Goal: Task Accomplishment & Management: Use online tool/utility

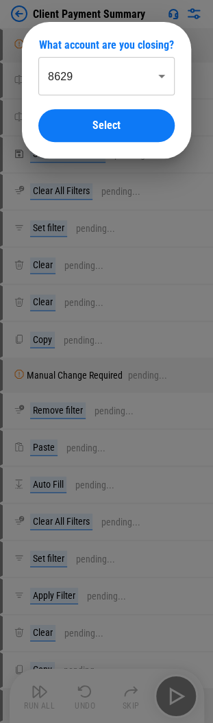
click at [118, 80] on body "Client Payment Summary Manual Change Required pending... Rename Sheet pending..…" at bounding box center [106, 361] width 213 height 723
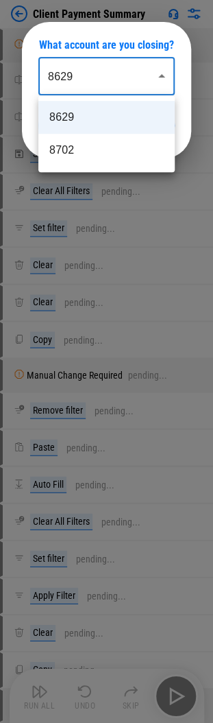
click at [125, 117] on li "8629" at bounding box center [106, 117] width 136 height 33
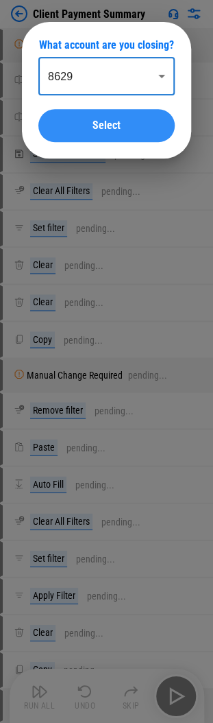
click at [93, 118] on button "Select" at bounding box center [106, 125] width 136 height 33
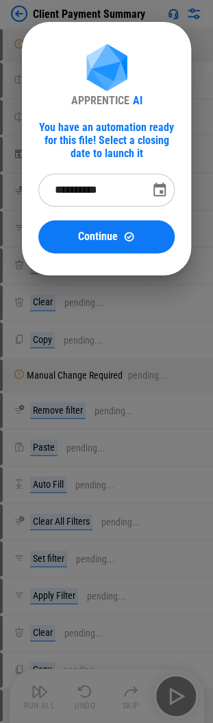
click at [159, 187] on icon "Choose date, selected date is Oct 1, 2025" at bounding box center [160, 190] width 16 height 16
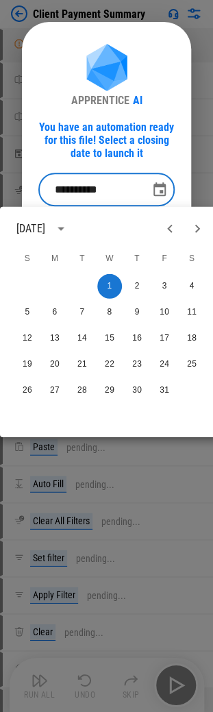
click at [167, 228] on icon "Previous month" at bounding box center [169, 228] width 5 height 8
click at [56, 388] on button "29" at bounding box center [55, 390] width 25 height 25
type input "**********"
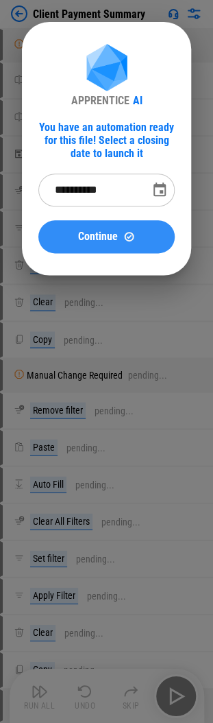
click at [101, 236] on span "Continue" at bounding box center [98, 236] width 40 height 11
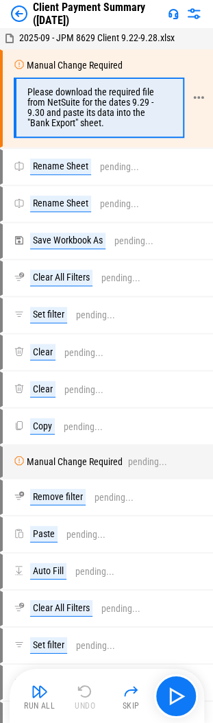
drag, startPoint x: 125, startPoint y: 104, endPoint x: 130, endPoint y: 118, distance: 15.4
click at [125, 104] on div "Please download the required file from NetSuite for the dates 9.29 - 9.30 and p…" at bounding box center [97, 107] width 141 height 41
click at [187, 694] on button "button" at bounding box center [176, 695] width 44 height 44
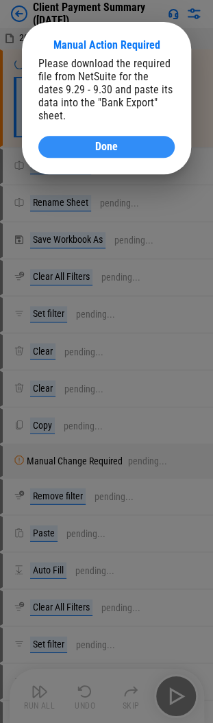
click at [90, 141] on div "Done" at bounding box center [107, 146] width 104 height 11
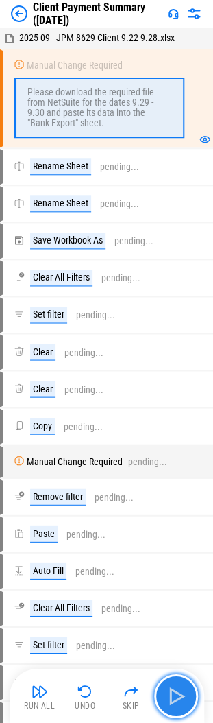
click at [185, 688] on img "button" at bounding box center [176, 695] width 22 height 22
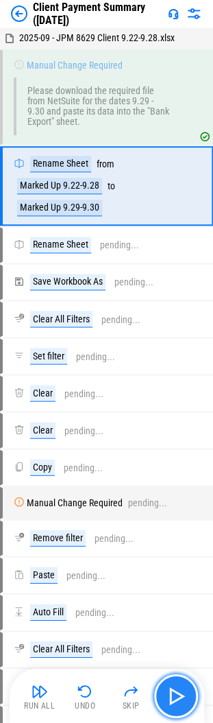
click at [185, 688] on img "button" at bounding box center [176, 695] width 22 height 22
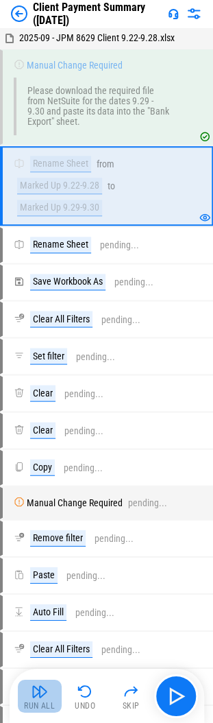
click at [33, 697] on img "button" at bounding box center [40, 690] width 16 height 16
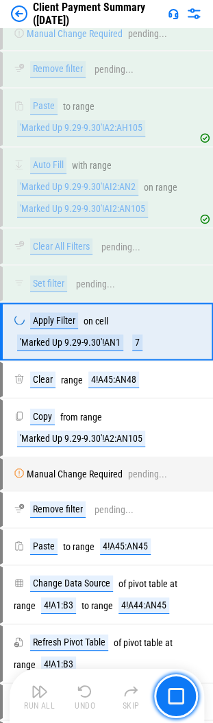
scroll to position [677, 0]
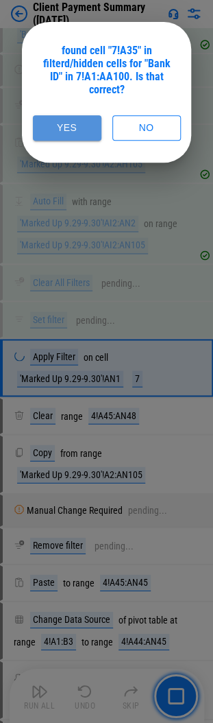
click at [60, 128] on button "Yes" at bounding box center [67, 127] width 69 height 25
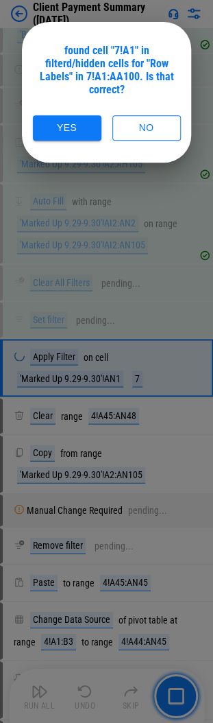
click at [60, 128] on button "Yes" at bounding box center [67, 127] width 69 height 25
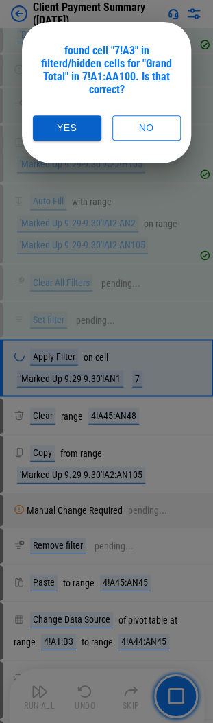
click at [76, 128] on button "Yes" at bounding box center [67, 127] width 69 height 25
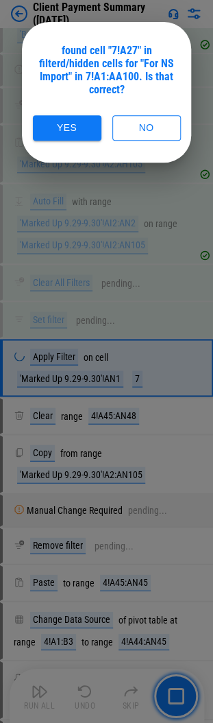
click at [76, 128] on button "Yes" at bounding box center [67, 127] width 69 height 25
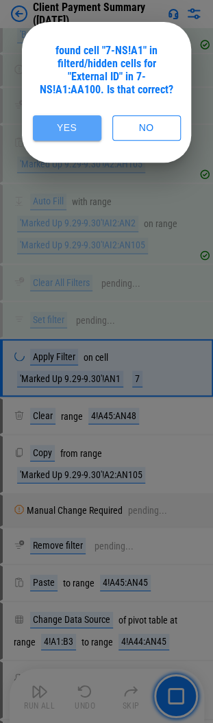
click at [76, 128] on button "Yes" at bounding box center [67, 127] width 69 height 25
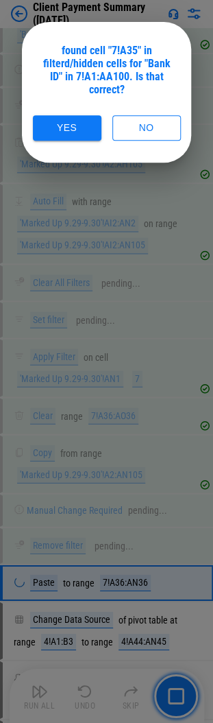
click at [76, 128] on button "Yes" at bounding box center [67, 127] width 69 height 25
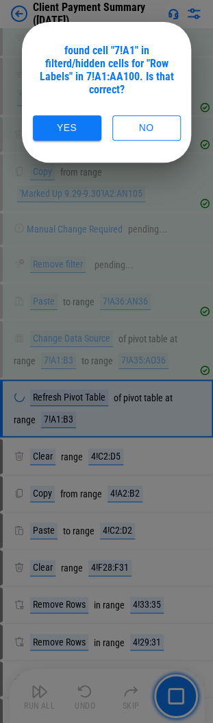
scroll to position [996, 0]
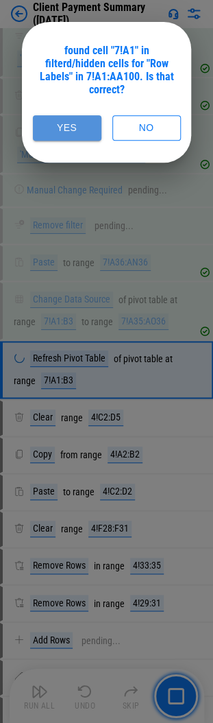
click at [76, 128] on button "Yes" at bounding box center [67, 127] width 69 height 25
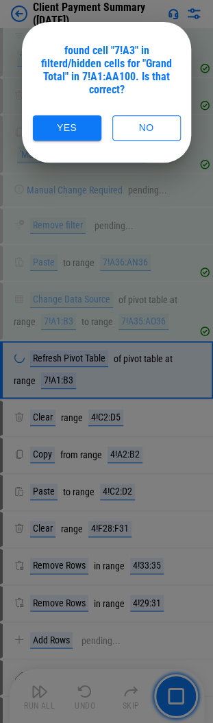
click at [76, 128] on button "Yes" at bounding box center [67, 127] width 69 height 25
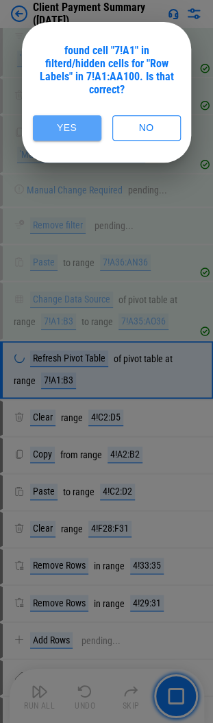
click at [76, 128] on button "Yes" at bounding box center [67, 127] width 69 height 25
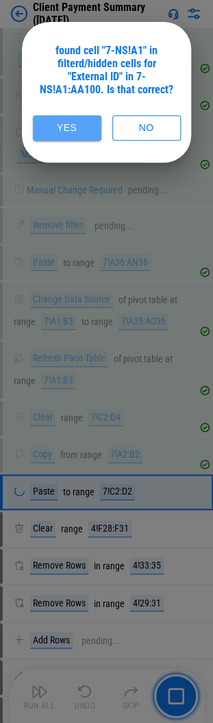
click at [76, 128] on button "Yes" at bounding box center [67, 127] width 69 height 25
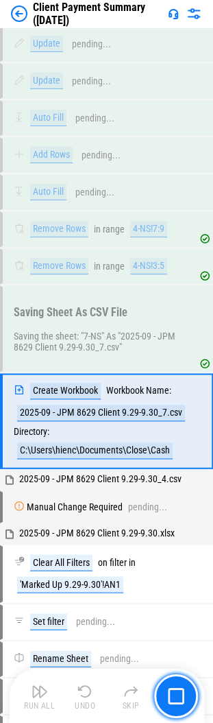
scroll to position [1788, 0]
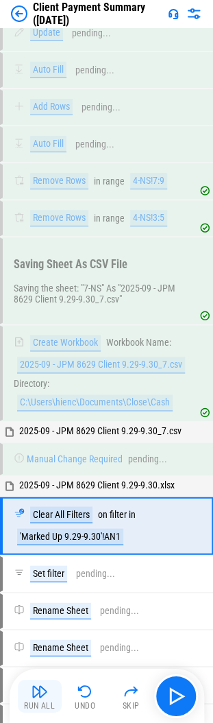
click at [53, 697] on button "Run All" at bounding box center [40, 695] width 44 height 33
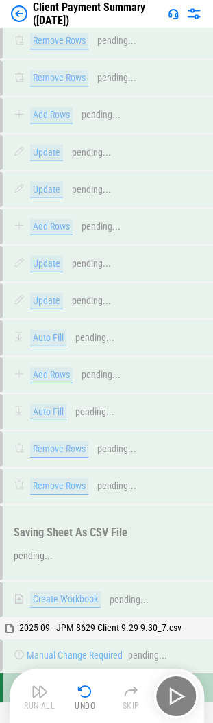
scroll to position [4052, 0]
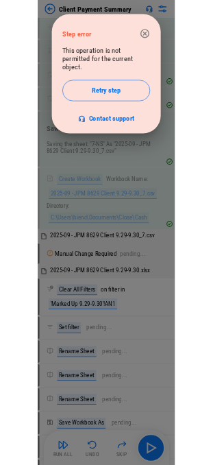
scroll to position [1920, 0]
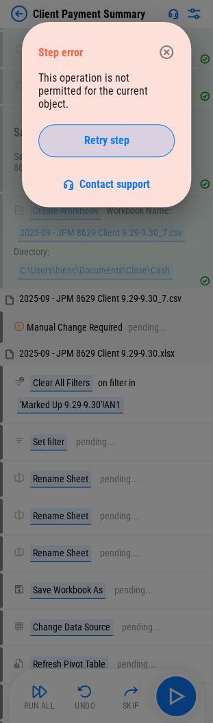
click at [120, 135] on span "Retry step" at bounding box center [106, 140] width 45 height 11
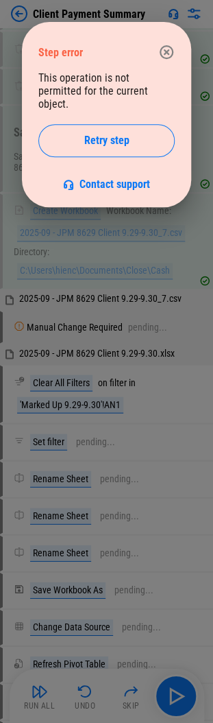
click at [120, 135] on span "Retry step" at bounding box center [106, 140] width 45 height 11
click at [167, 53] on icon "button" at bounding box center [167, 52] width 14 height 14
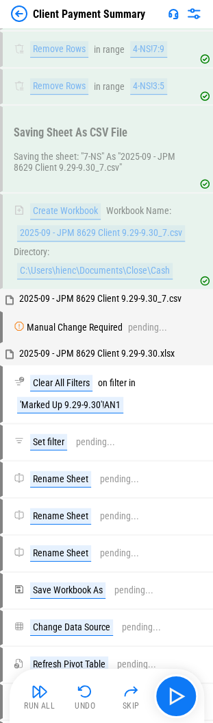
click at [125, 344] on div "2025-09 - JPM 8629 Client 9.29-9.30.xlsx" at bounding box center [106, 353] width 213 height 19
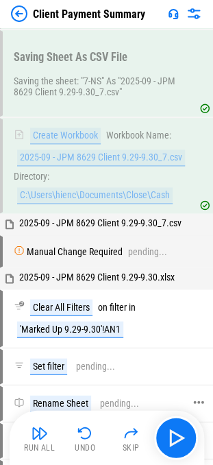
scroll to position [2057, 0]
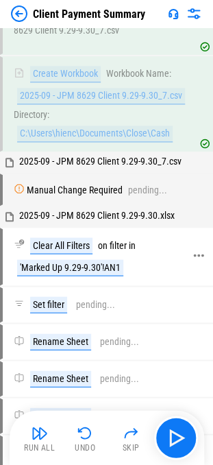
click at [5, 229] on div "Clear All Filters on filter in 'Marked Up 9.29-9.30'!AN1" at bounding box center [100, 256] width 195 height 55
click at [134, 431] on img "button" at bounding box center [131, 432] width 16 height 16
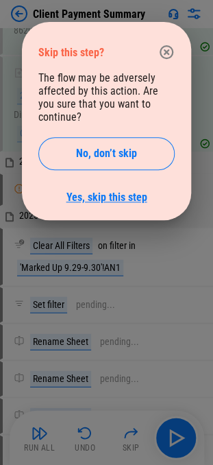
click at [121, 191] on link "Yes, skip this step" at bounding box center [107, 197] width 81 height 13
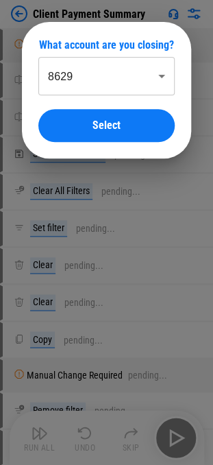
click at [75, 91] on body "Client Payment Summary Manual Change Required pending... Rename Sheet pending..…" at bounding box center [106, 232] width 213 height 465
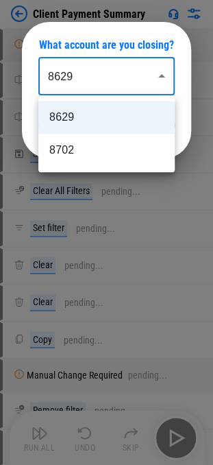
click at [65, 115] on li "8629" at bounding box center [106, 117] width 136 height 33
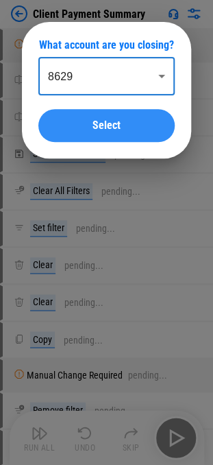
click at [102, 121] on span "Select" at bounding box center [107, 125] width 28 height 11
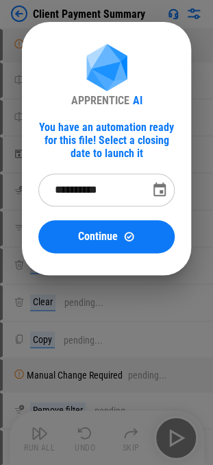
click at [96, 192] on input "**********" at bounding box center [89, 189] width 102 height 33
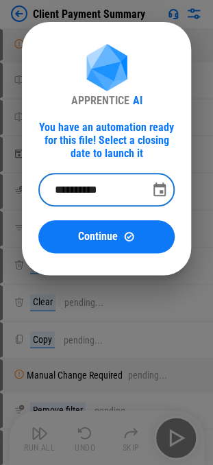
click at [162, 188] on icon "Choose date, selected date is Oct 1, 2025" at bounding box center [160, 190] width 16 height 16
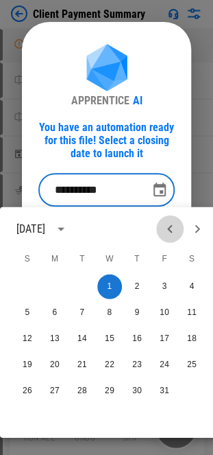
click at [171, 227] on icon "Previous month" at bounding box center [170, 228] width 16 height 16
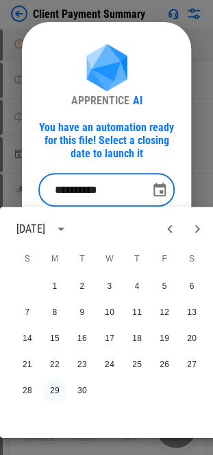
click at [51, 389] on button "29" at bounding box center [55, 390] width 25 height 25
type input "**********"
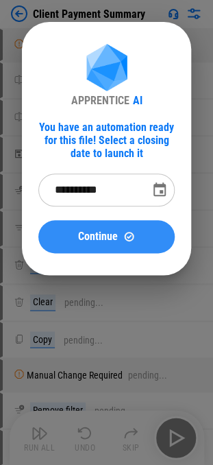
click at [125, 234] on img at bounding box center [129, 236] width 12 height 12
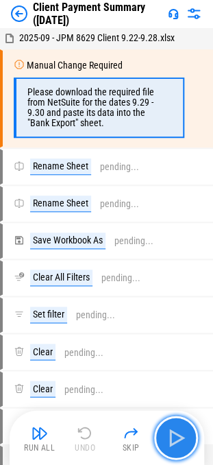
click at [189, 439] on button "button" at bounding box center [176, 437] width 44 height 44
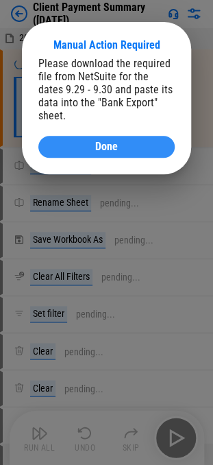
click at [134, 141] on div "Done" at bounding box center [107, 146] width 104 height 11
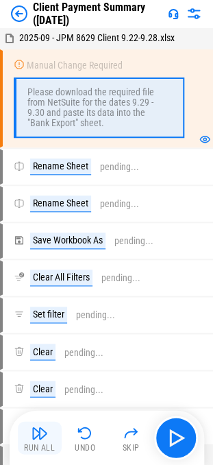
click at [47, 435] on button "Run All" at bounding box center [40, 437] width 44 height 33
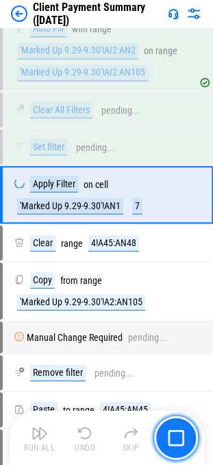
scroll to position [806, 0]
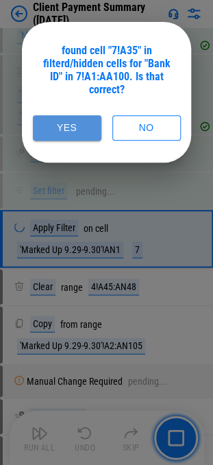
click at [71, 132] on button "Yes" at bounding box center [67, 127] width 69 height 25
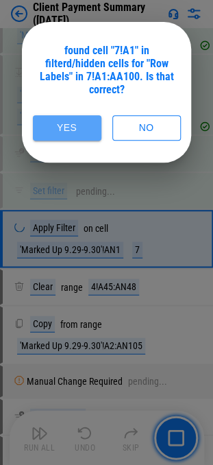
click at [71, 132] on button "Yes" at bounding box center [67, 127] width 69 height 25
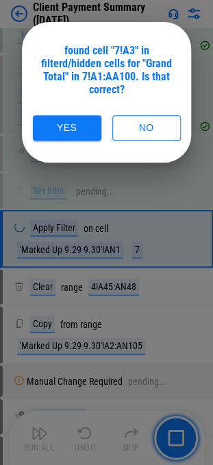
click at [71, 132] on button "Yes" at bounding box center [67, 127] width 69 height 25
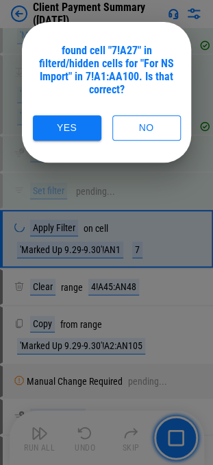
click at [71, 132] on button "Yes" at bounding box center [67, 127] width 69 height 25
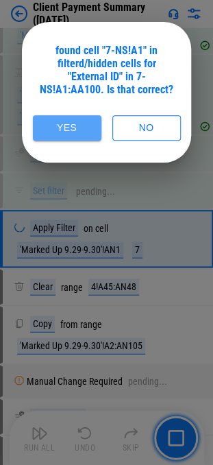
click at [71, 132] on button "Yes" at bounding box center [67, 127] width 69 height 25
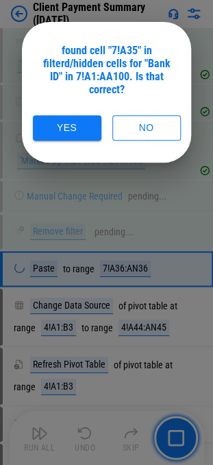
scroll to position [1019, 0]
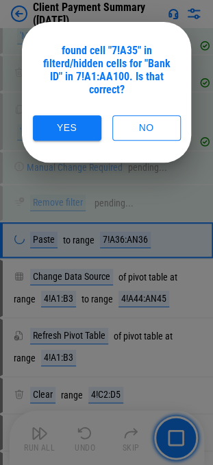
click at [71, 132] on button "Yes" at bounding box center [67, 127] width 69 height 25
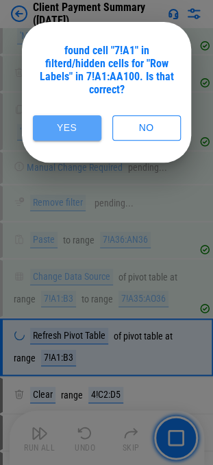
click at [71, 132] on button "Yes" at bounding box center [67, 127] width 69 height 25
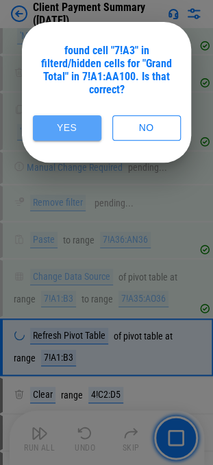
click at [71, 132] on button "Yes" at bounding box center [67, 127] width 69 height 25
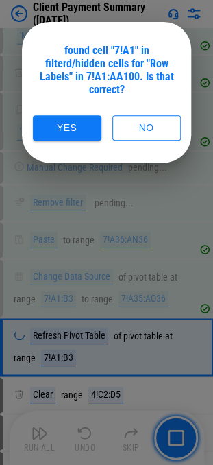
click at [71, 132] on button "Yes" at bounding box center [67, 127] width 69 height 25
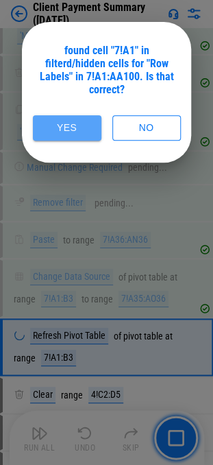
click at [71, 132] on button "Yes" at bounding box center [67, 127] width 69 height 25
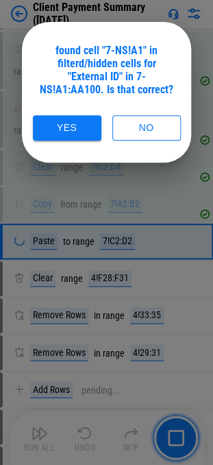
click at [71, 132] on button "Yes" at bounding box center [67, 127] width 69 height 25
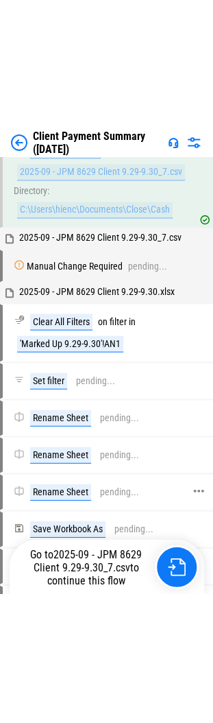
scroll to position [2123, 0]
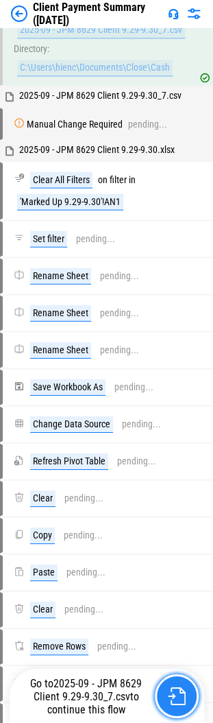
click at [182, 495] on img "button" at bounding box center [177, 695] width 18 height 18
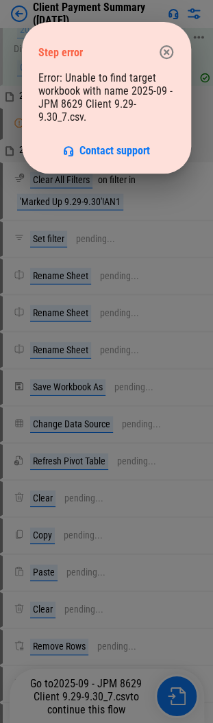
click at [165, 47] on icon "button" at bounding box center [166, 52] width 16 height 16
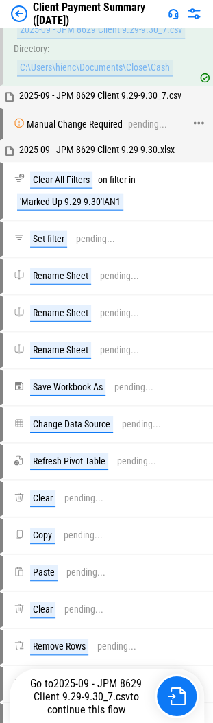
click at [143, 123] on div "Manual Change Required pending..." at bounding box center [100, 123] width 195 height 29
click at [200, 117] on icon at bounding box center [199, 123] width 12 height 12
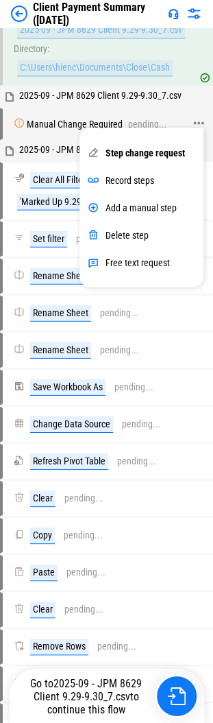
click at [12, 118] on div "Manual Change Required pending..." at bounding box center [100, 123] width 195 height 29
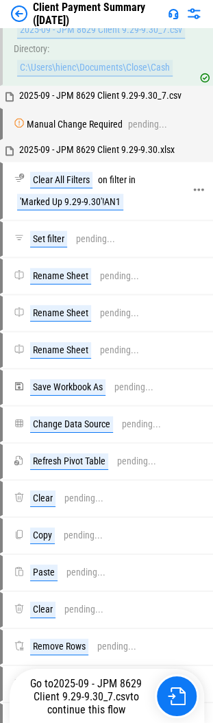
click at [5, 203] on div "Clear All Filters on filter in 'Marked Up 9.29-9.30'!AN1" at bounding box center [100, 190] width 195 height 55
click at [6, 185] on div "Clear All Filters on filter in 'Marked Up 9.29-9.30'!AN1" at bounding box center [100, 190] width 195 height 55
click at [193, 495] on button "button" at bounding box center [177, 695] width 44 height 44
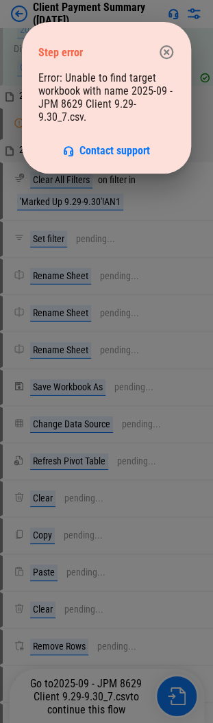
click at [165, 49] on icon "button" at bounding box center [167, 52] width 14 height 14
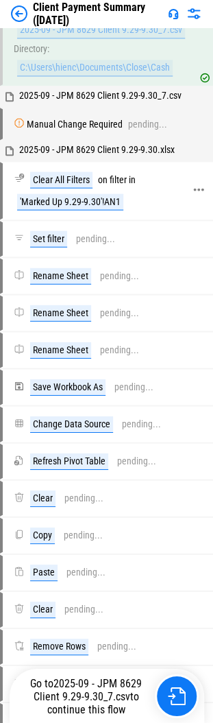
click at [186, 175] on div "Clear All Filters on filter in 'Marked Up 9.29-9.30'!AN1" at bounding box center [100, 190] width 195 height 55
click at [179, 176] on div "Clear All Filters on filter in 'Marked Up 9.29-9.30'!AN1" at bounding box center [99, 190] width 171 height 38
click at [208, 178] on div at bounding box center [205, 190] width 14 height 55
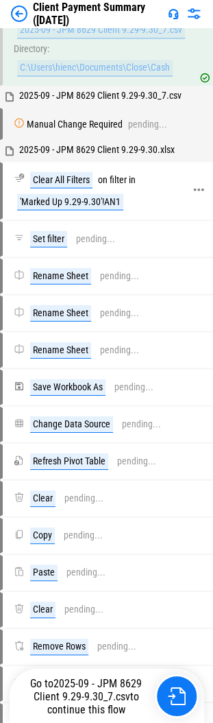
click at [199, 183] on icon at bounding box center [199, 189] width 12 height 12
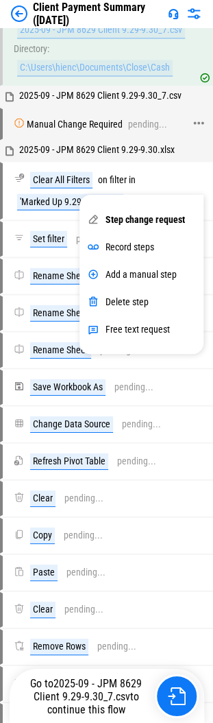
click at [156, 109] on div "Manual Change Required pending..." at bounding box center [100, 123] width 195 height 29
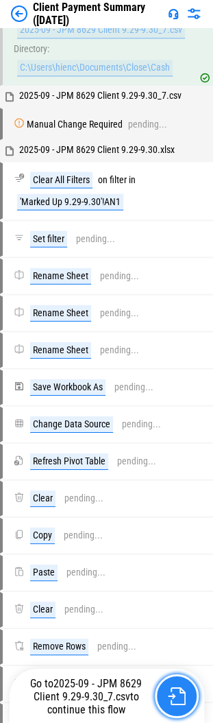
click at [178, 495] on img "button" at bounding box center [177, 695] width 18 height 18
click at [173, 495] on img "button" at bounding box center [177, 695] width 18 height 18
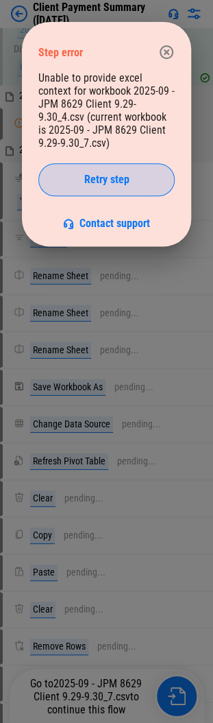
click at [145, 187] on button "Retry step" at bounding box center [106, 179] width 136 height 33
click at [145, 183] on div "Retry step" at bounding box center [107, 179] width 102 height 11
click at [74, 180] on div "Retry step" at bounding box center [107, 179] width 102 height 11
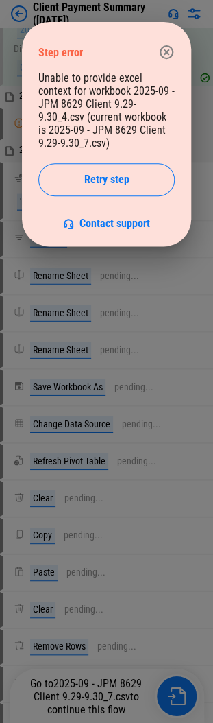
click at [160, 47] on icon "button" at bounding box center [166, 52] width 16 height 16
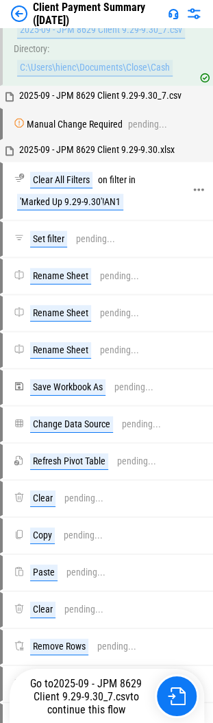
scroll to position [2054, 0]
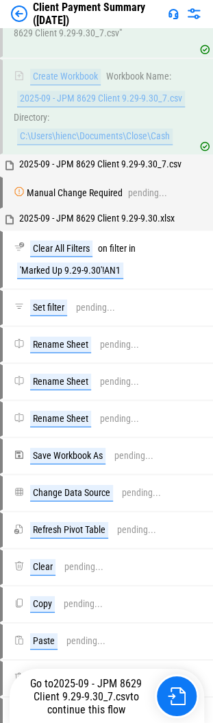
click at [170, 213] on span "2025-09 - JPM 8629 Client 9.29-9.30.xlsx" at bounding box center [97, 218] width 156 height 11
click at [169, 495] on img "button" at bounding box center [177, 695] width 18 height 18
click at [141, 213] on span "2025-09 - JPM 8629 Client 9.29-9.30.xlsx" at bounding box center [97, 218] width 156 height 11
click at [148, 240] on div "Clear All Filters on filter in 'Marked Up 9.29-9.30'!AN1" at bounding box center [99, 259] width 171 height 38
click at [169, 495] on button "button" at bounding box center [177, 695] width 44 height 44
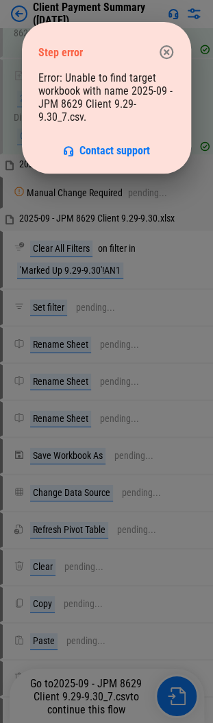
click at [165, 51] on icon "button" at bounding box center [167, 52] width 14 height 14
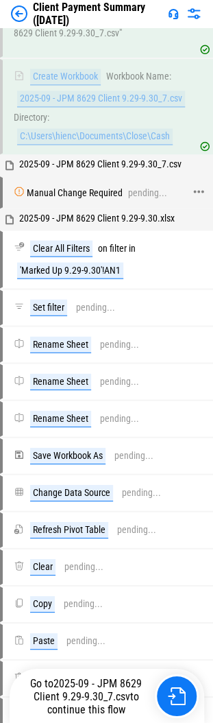
click at [63, 187] on div "Manual Change Required" at bounding box center [75, 192] width 96 height 10
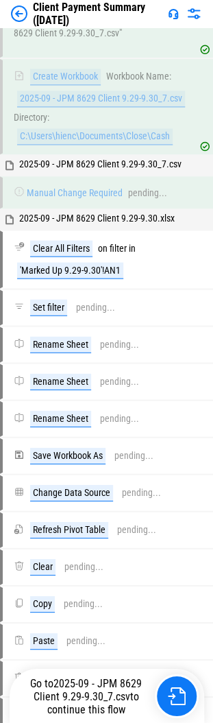
click at [123, 495] on span "2025-09 - JPM 8629 Client 9.29-9.30_7.csv" at bounding box center [88, 689] width 109 height 26
click at [171, 495] on img "button" at bounding box center [177, 695] width 18 height 18
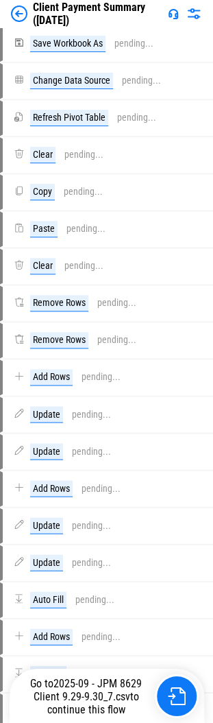
scroll to position [2945, 0]
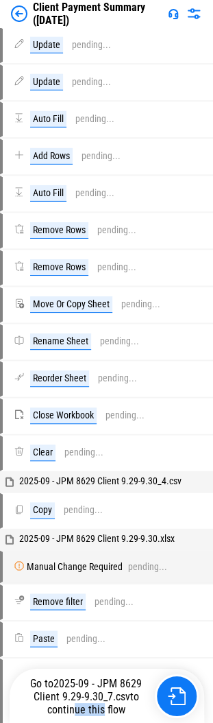
drag, startPoint x: 89, startPoint y: 712, endPoint x: 59, endPoint y: 705, distance: 30.8
click at [63, 495] on div "Go to 2025-09 - JPM 8629 Client 9.29-9.30_7.csv to continue this flow" at bounding box center [86, 695] width 137 height 39
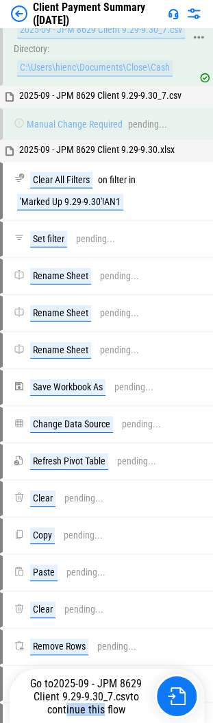
scroll to position [1848, 0]
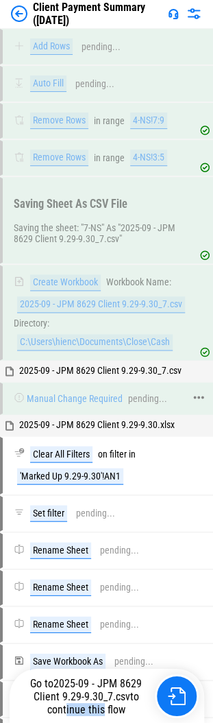
click at [107, 383] on div "Manual Change Required pending..." at bounding box center [100, 397] width 195 height 29
click at [178, 335] on div "Create Workbook Workbook Name: 2025-09 - JPM 8629 Client 9.29-9.30_7.csv Direct…" at bounding box center [101, 312] width 175 height 76
click at [196, 305] on icon at bounding box center [199, 311] width 12 height 12
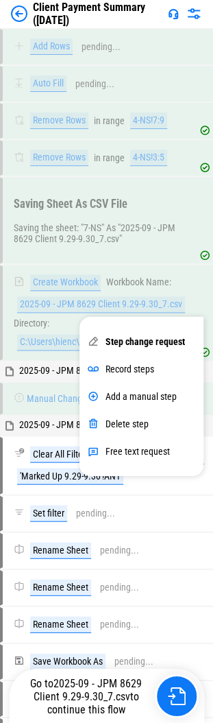
click at [5, 447] on div "Clear All Filters on filter in 'Marked Up 9.29-9.30'!AN1" at bounding box center [100, 464] width 195 height 55
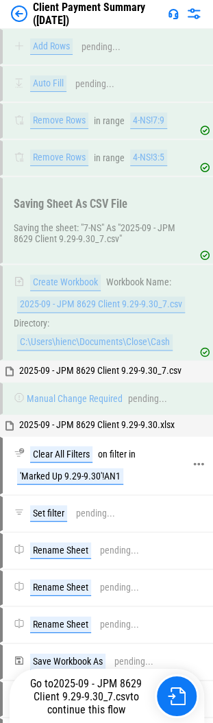
click at [201, 457] on icon at bounding box center [199, 463] width 12 height 12
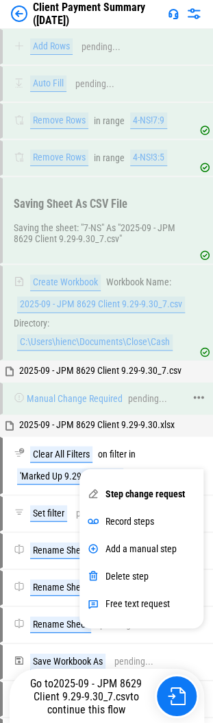
click at [86, 400] on div "Manual Change Required pending..." at bounding box center [100, 397] width 195 height 29
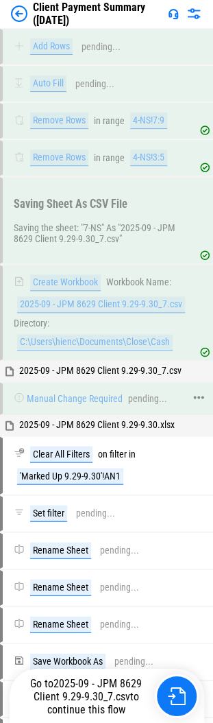
click at [97, 393] on div "Manual Change Required" at bounding box center [75, 398] width 96 height 10
click at [33, 495] on div "Go to 2025-09 - JPM 8629 Client 9.29-9.30_7.csv to continue this flow" at bounding box center [86, 695] width 137 height 39
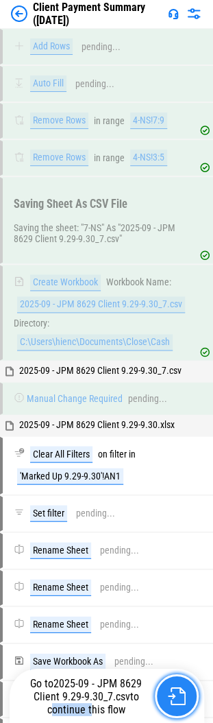
click at [158, 495] on button "button" at bounding box center [177, 695] width 44 height 44
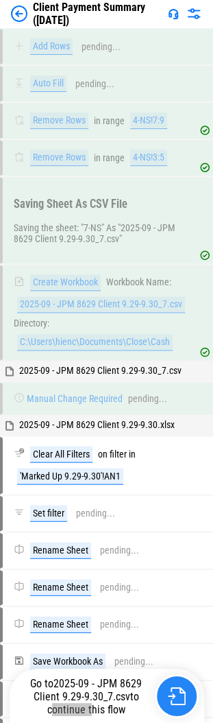
click at [167, 495] on button "button" at bounding box center [177, 695] width 44 height 44
click at [180, 495] on img "button" at bounding box center [177, 695] width 18 height 18
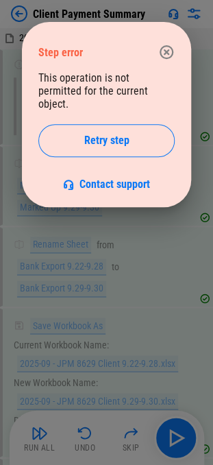
click at [162, 52] on icon "button" at bounding box center [166, 52] width 16 height 16
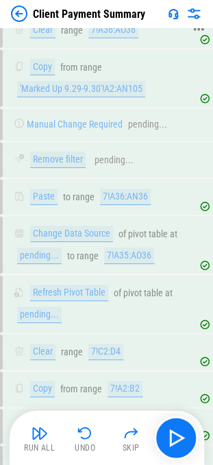
scroll to position [1097, 0]
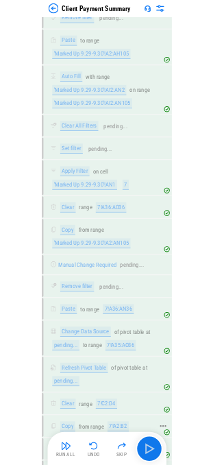
scroll to position [754, 0]
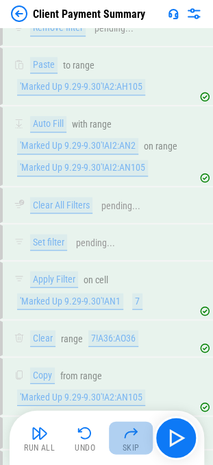
click at [130, 440] on img "button" at bounding box center [131, 432] width 16 height 16
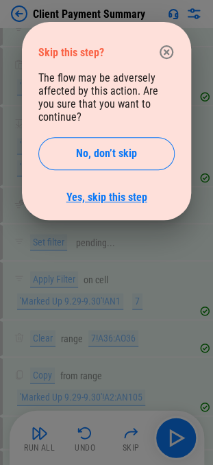
click at [121, 191] on link "Yes, skip this step" at bounding box center [107, 197] width 81 height 13
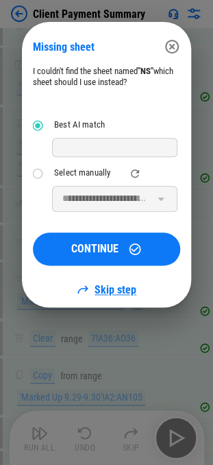
click at [110, 288] on link "Skip step" at bounding box center [107, 289] width 60 height 13
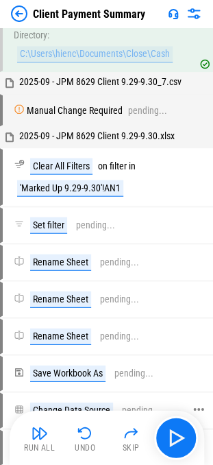
scroll to position [2125, 0]
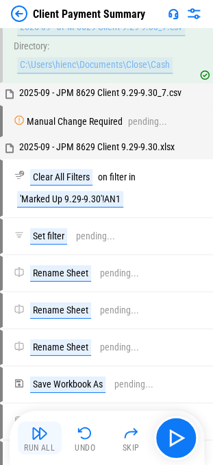
click at [33, 429] on img "button" at bounding box center [40, 432] width 16 height 16
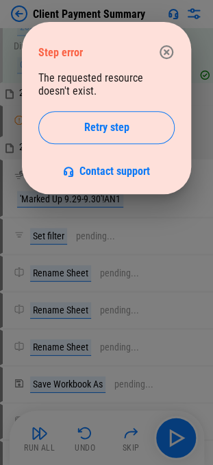
click at [163, 51] on icon "button" at bounding box center [166, 52] width 16 height 16
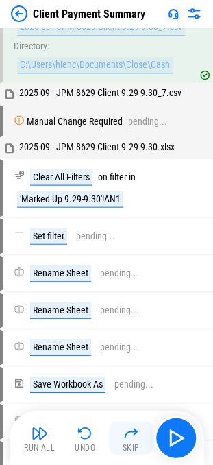
click at [120, 428] on button "Skip" at bounding box center [131, 437] width 44 height 33
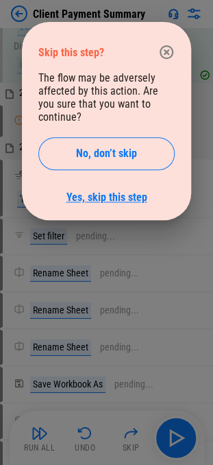
click at [107, 191] on link "Yes, skip this step" at bounding box center [107, 197] width 81 height 13
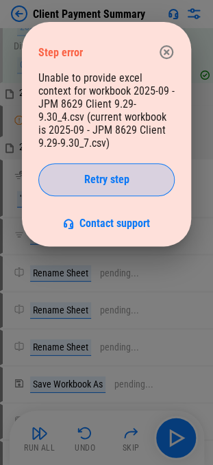
click at [106, 180] on span "Retry step" at bounding box center [106, 179] width 45 height 11
click at [108, 171] on button "Retry step" at bounding box center [106, 179] width 136 height 33
click at [114, 177] on span "Retry step" at bounding box center [106, 179] width 45 height 11
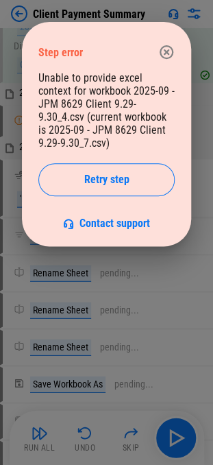
click at [167, 55] on icon "button" at bounding box center [166, 52] width 16 height 16
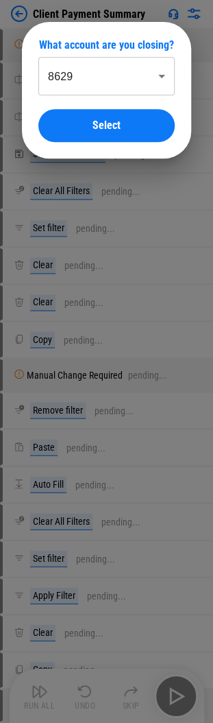
click at [193, 128] on div "What account are you closing? 8629 **** ​ Select" at bounding box center [106, 90] width 213 height 180
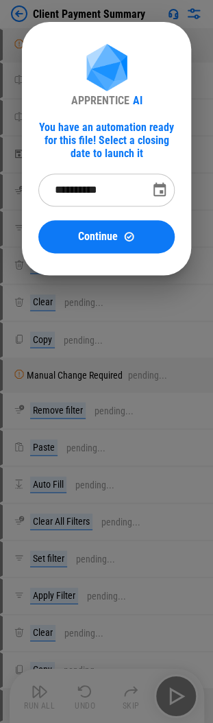
click at [192, 143] on div "**********" at bounding box center [106, 148] width 213 height 297
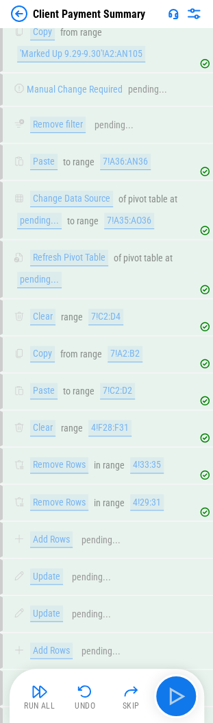
scroll to position [1508, 0]
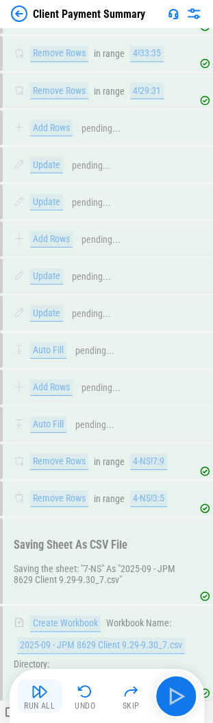
click at [34, 701] on div "Run All" at bounding box center [39, 705] width 31 height 8
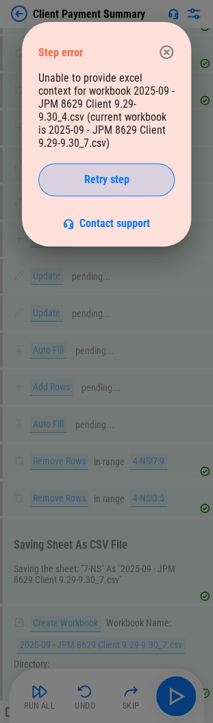
click at [84, 184] on span "Retry step" at bounding box center [106, 179] width 45 height 11
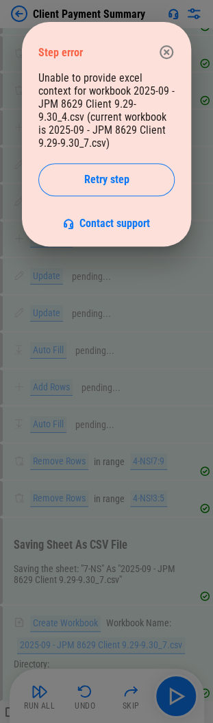
click at [84, 184] on span "Retry step" at bounding box center [106, 179] width 45 height 11
click at [165, 49] on icon "button" at bounding box center [167, 52] width 14 height 14
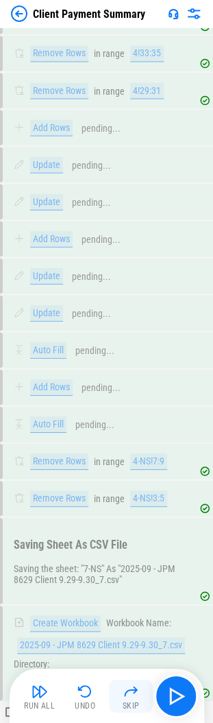
click at [132, 698] on button "Skip" at bounding box center [131, 695] width 44 height 33
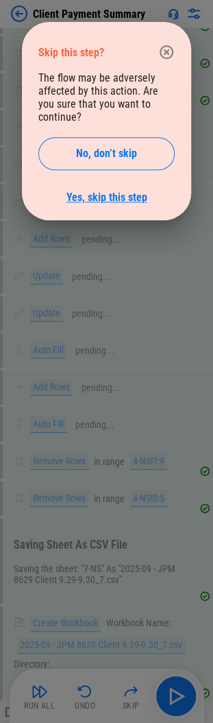
click at [99, 191] on link "Yes, skip this step" at bounding box center [107, 197] width 81 height 13
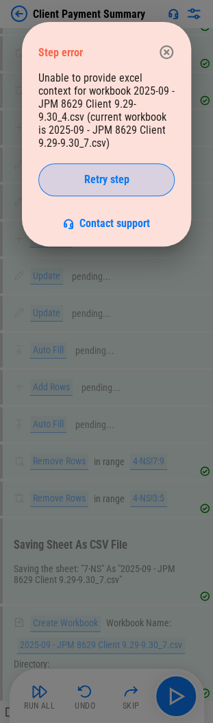
click at [71, 176] on div "Retry step" at bounding box center [107, 179] width 102 height 11
click at [93, 178] on span "Retry step" at bounding box center [106, 179] width 45 height 11
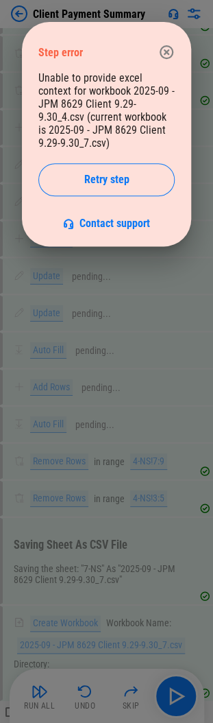
click at [93, 178] on span "Retry step" at bounding box center [106, 179] width 45 height 11
click at [165, 51] on icon "button" at bounding box center [167, 52] width 14 height 14
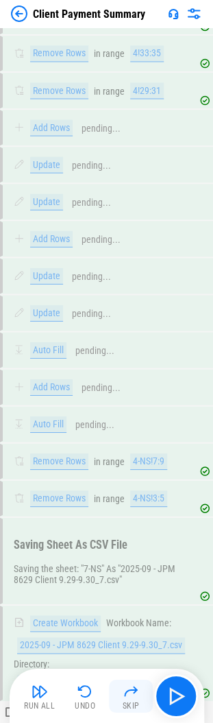
click at [132, 702] on div "Skip" at bounding box center [131, 705] width 17 height 8
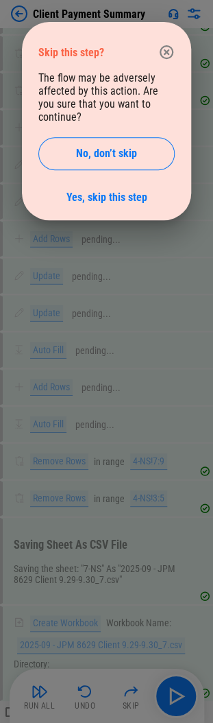
click at [108, 177] on div "The flow may be adversely affected by this action. Are you sure that you want t…" at bounding box center [106, 137] width 136 height 132
click at [102, 197] on div "Skip this step? The flow may be adversely affected by this action. Are you sure…" at bounding box center [106, 121] width 169 height 198
click at [104, 191] on link "Yes, skip this step" at bounding box center [107, 197] width 81 height 13
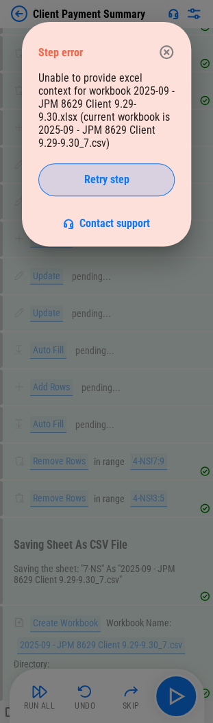
click at [105, 185] on span "Retry step" at bounding box center [106, 179] width 45 height 11
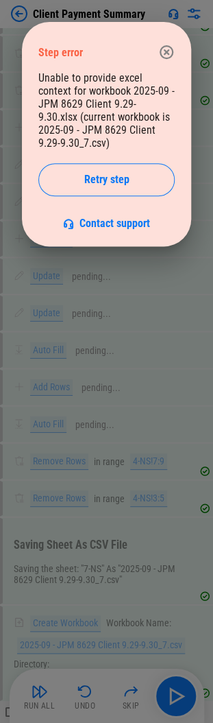
click at [161, 54] on icon "button" at bounding box center [167, 52] width 14 height 14
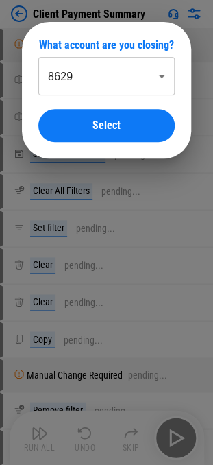
click at [184, 27] on div "What account are you closing? 8629 **** ​ Select" at bounding box center [106, 90] width 213 height 180
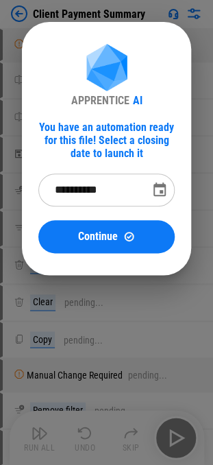
click at [192, 19] on div "**********" at bounding box center [106, 148] width 213 height 297
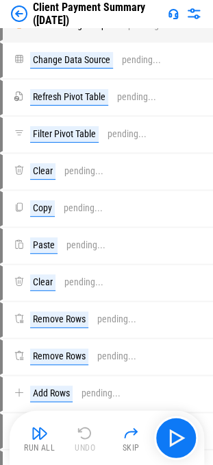
scroll to position [3222, 0]
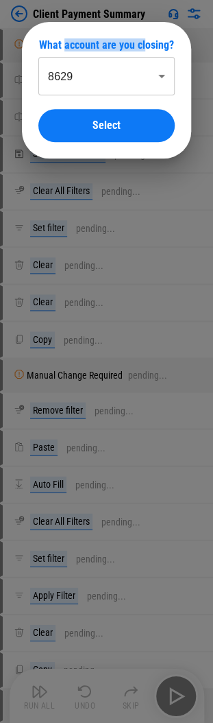
drag, startPoint x: 76, startPoint y: 47, endPoint x: 144, endPoint y: 45, distance: 67.9
click at [144, 45] on div "What account are you closing?" at bounding box center [106, 44] width 136 height 13
click at [145, 45] on div "What account are you closing?" at bounding box center [106, 44] width 136 height 13
click at [63, 86] on body "Client Payment Summary Manual Change Required pending... Rename Sheet pending..…" at bounding box center [106, 361] width 213 height 723
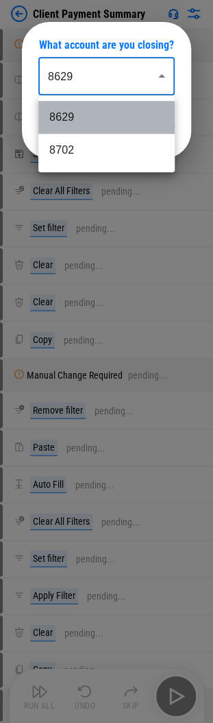
click at [63, 108] on li "8629" at bounding box center [106, 117] width 136 height 33
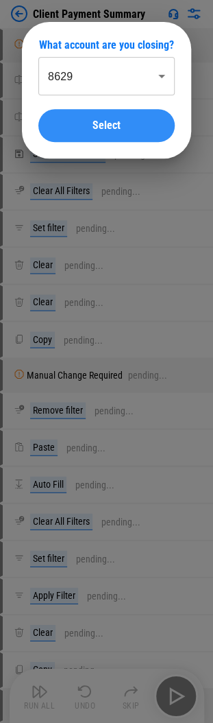
click at [97, 127] on span "Select" at bounding box center [107, 125] width 28 height 11
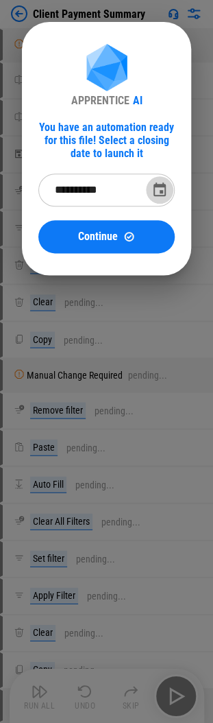
click at [159, 189] on icon "Choose date, selected date is Oct 1, 2025" at bounding box center [160, 190] width 16 height 16
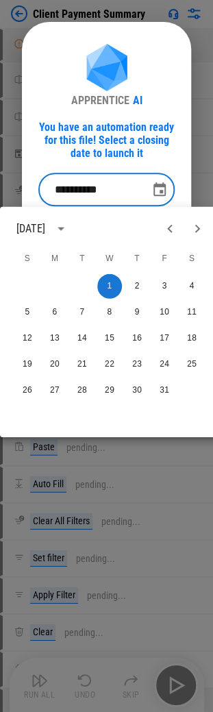
click at [169, 224] on icon "Previous month" at bounding box center [170, 228] width 16 height 16
click at [55, 389] on button "29" at bounding box center [55, 390] width 25 height 25
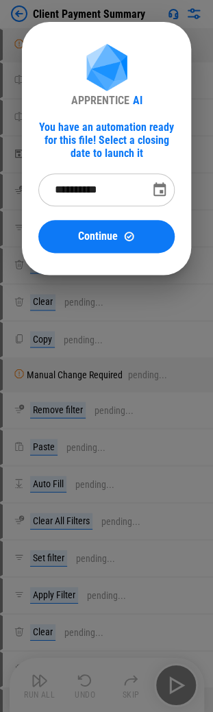
type input "**********"
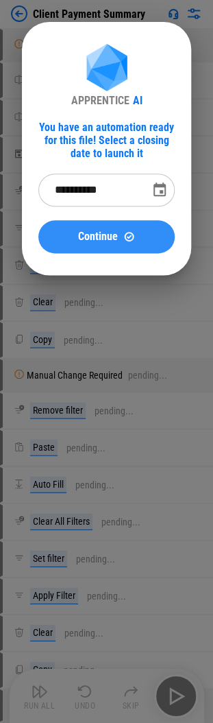
click at [115, 239] on span "Continue" at bounding box center [98, 236] width 40 height 11
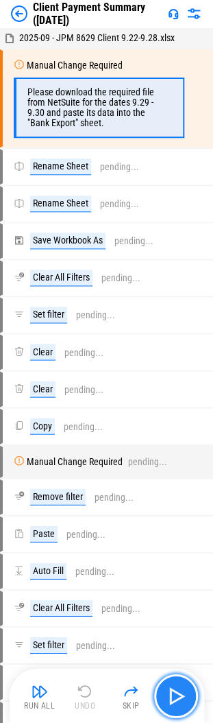
click at [182, 703] on img "button" at bounding box center [176, 695] width 22 height 22
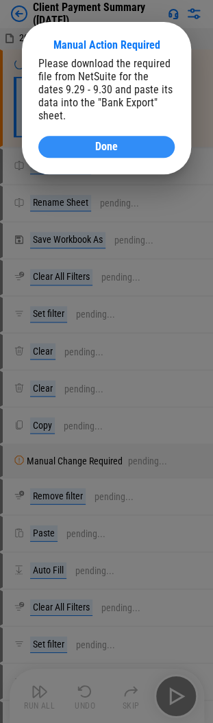
click at [148, 141] on div "Done" at bounding box center [107, 146] width 104 height 11
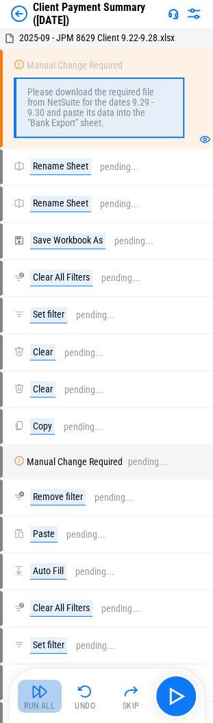
click at [38, 701] on div "Run All" at bounding box center [39, 705] width 31 height 8
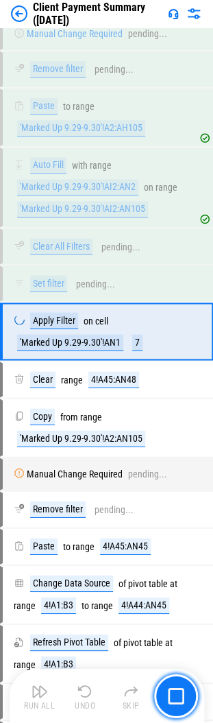
scroll to position [677, 0]
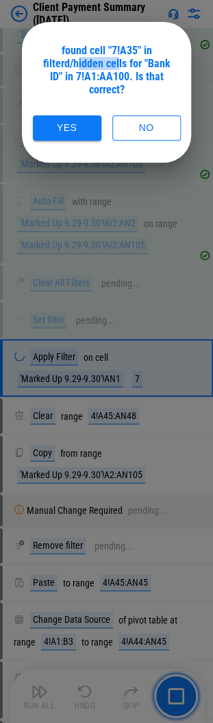
drag, startPoint x: 80, startPoint y: 64, endPoint x: 119, endPoint y: 61, distance: 39.9
click at [119, 61] on div "found cell "7!A35" in filterd/hidden cells for "Bank ID" in 7!A1:AA100. Is that…" at bounding box center [106, 70] width 136 height 52
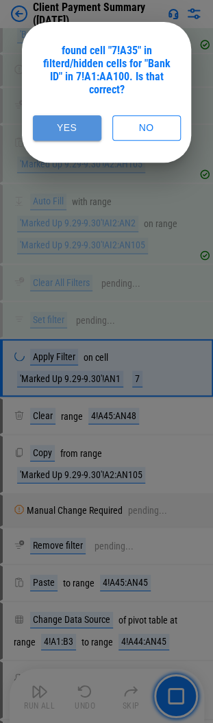
click at [80, 124] on button "Yes" at bounding box center [67, 127] width 69 height 25
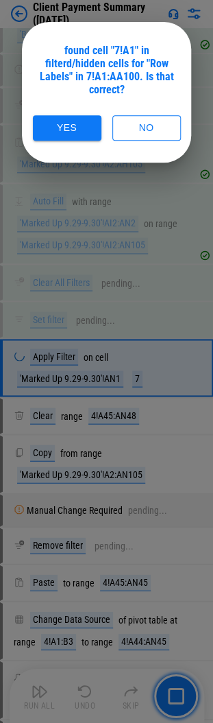
click at [80, 124] on button "Yes" at bounding box center [67, 127] width 69 height 25
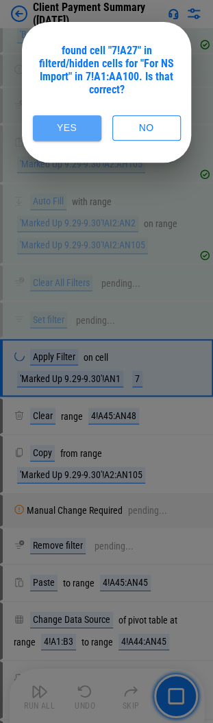
click at [80, 124] on button "Yes" at bounding box center [67, 127] width 69 height 25
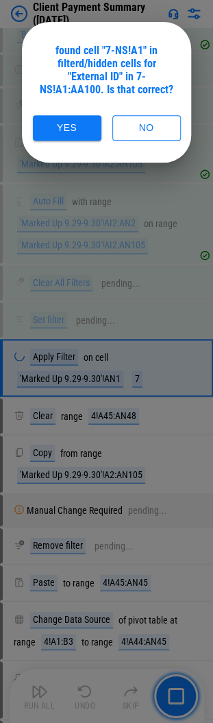
click at [80, 124] on button "Yes" at bounding box center [67, 127] width 69 height 25
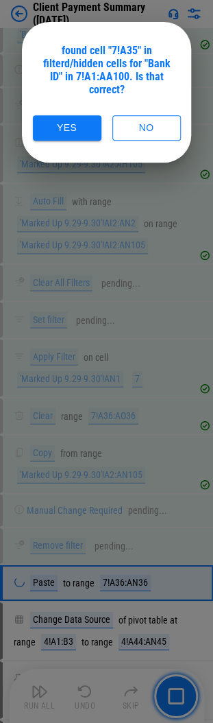
click at [80, 124] on button "Yes" at bounding box center [67, 127] width 69 height 25
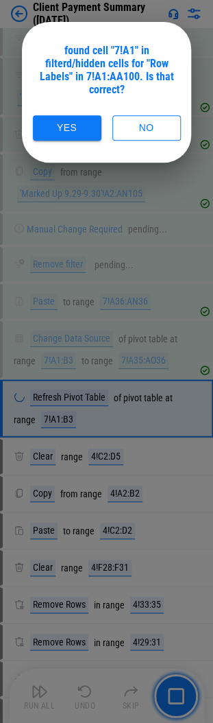
scroll to position [996, 0]
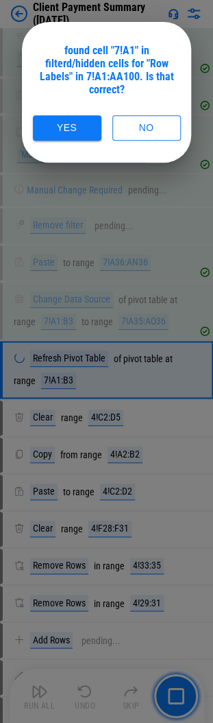
click at [80, 124] on button "Yes" at bounding box center [67, 127] width 69 height 25
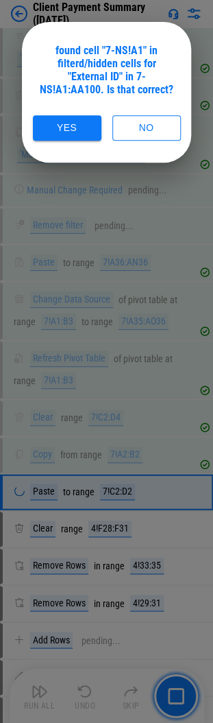
click at [80, 124] on button "Yes" at bounding box center [67, 127] width 69 height 25
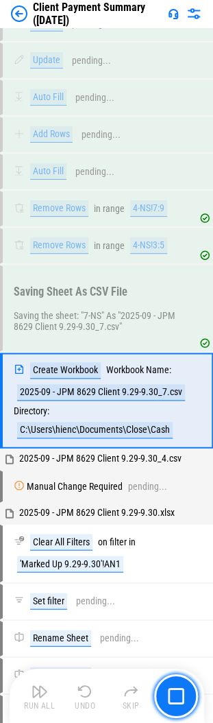
scroll to position [1788, 0]
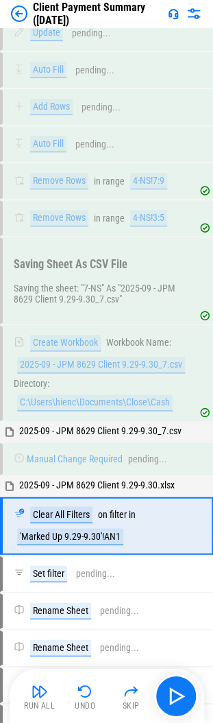
click at [34, 717] on div "Run All Undo Skip" at bounding box center [107, 695] width 195 height 55
click at [38, 709] on button "Run All" at bounding box center [40, 695] width 44 height 33
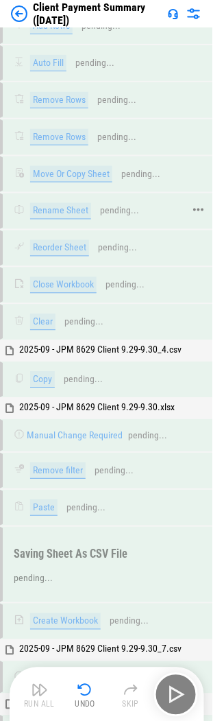
scroll to position [4052, 0]
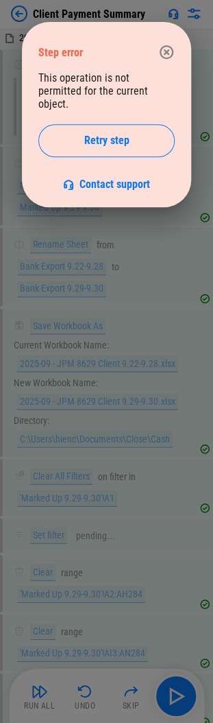
click at [163, 51] on icon "button" at bounding box center [166, 52] width 16 height 16
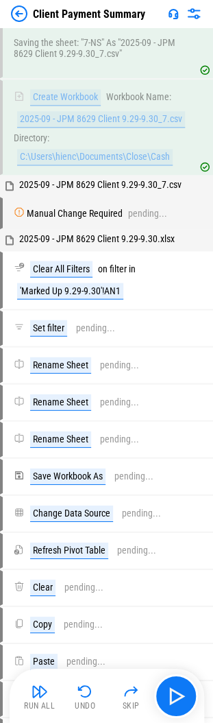
scroll to position [2057, 0]
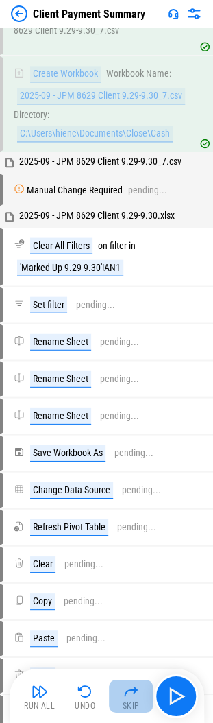
click at [126, 696] on img "button" at bounding box center [131, 690] width 16 height 16
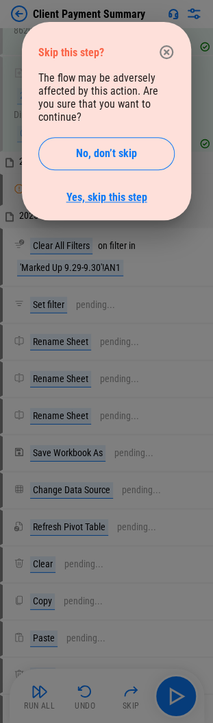
click at [124, 191] on link "Yes, skip this step" at bounding box center [107, 197] width 81 height 13
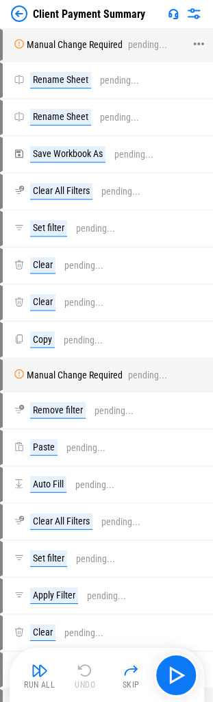
click at [160, 49] on div "pending..." at bounding box center [147, 45] width 39 height 10
click at [205, 43] on div at bounding box center [205, 44] width 14 height 29
click at [196, 38] on icon at bounding box center [199, 44] width 12 height 12
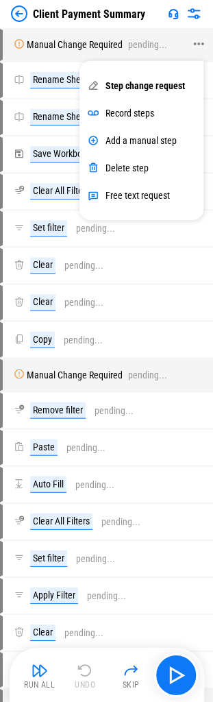
click at [167, 37] on div "Manual Change Required pending..." at bounding box center [100, 44] width 195 height 29
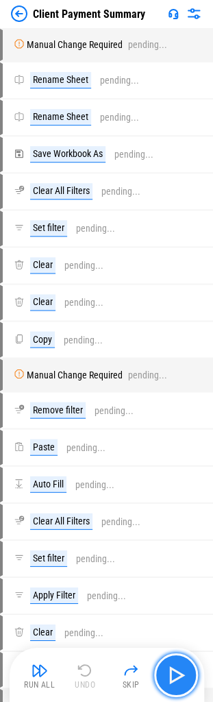
click at [184, 669] on img "button" at bounding box center [176, 675] width 22 height 22
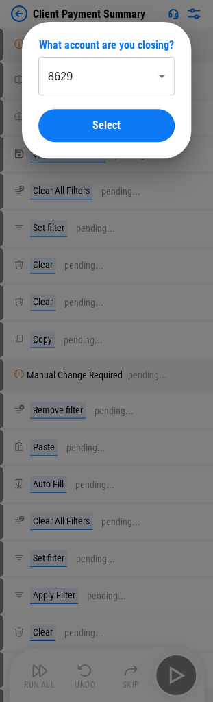
click at [149, 80] on body "Client Payment Summary Manual Change Required pending... Rename Sheet pending..…" at bounding box center [106, 351] width 213 height 702
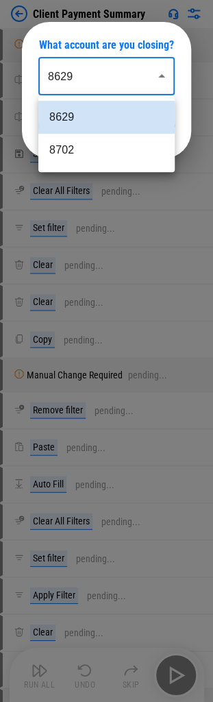
click at [106, 148] on li "8702" at bounding box center [106, 150] width 136 height 33
type input "****"
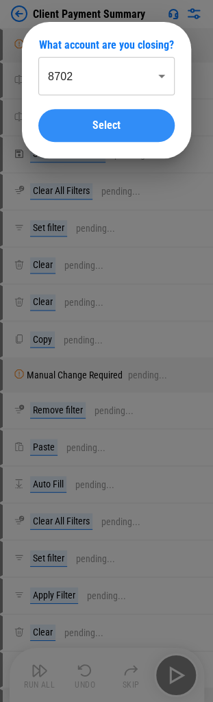
click at [119, 125] on span "Select" at bounding box center [107, 125] width 28 height 11
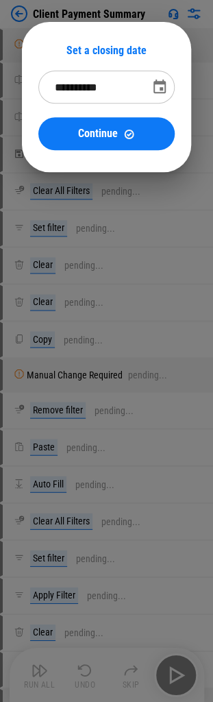
click at [152, 86] on icon "Choose date, selected date is Oct 1, 2025" at bounding box center [160, 87] width 16 height 16
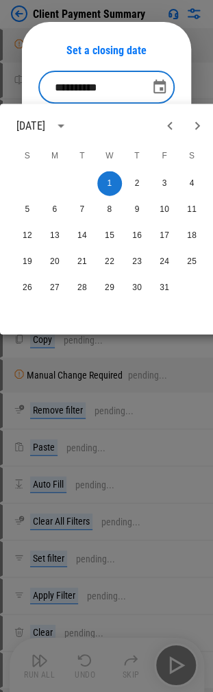
click at [169, 128] on icon "Previous month" at bounding box center [170, 125] width 16 height 16
click at [50, 293] on button "29" at bounding box center [55, 287] width 25 height 25
type input "**********"
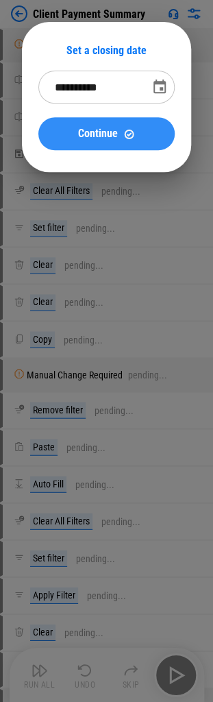
click at [122, 139] on div "Continue" at bounding box center [107, 134] width 104 height 12
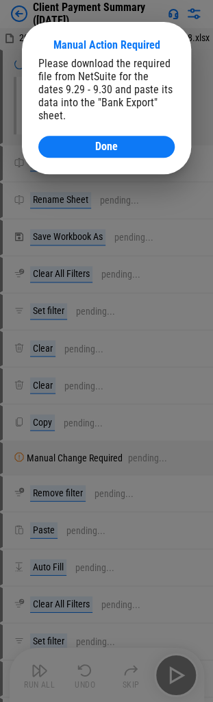
click at [122, 141] on div "Done" at bounding box center [107, 146] width 104 height 11
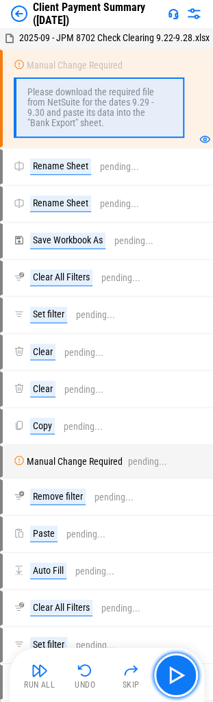
click at [180, 678] on img "button" at bounding box center [176, 675] width 22 height 22
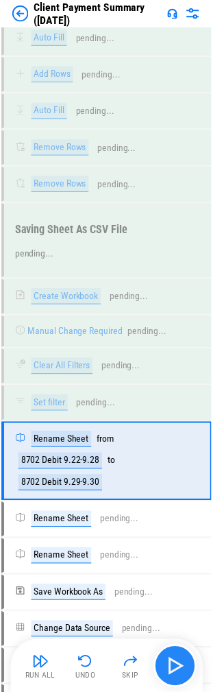
scroll to position [1485, 0]
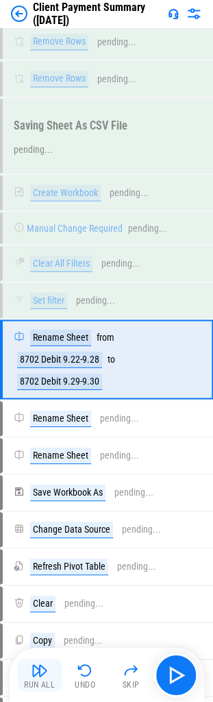
click at [25, 673] on button "Run All" at bounding box center [40, 674] width 44 height 33
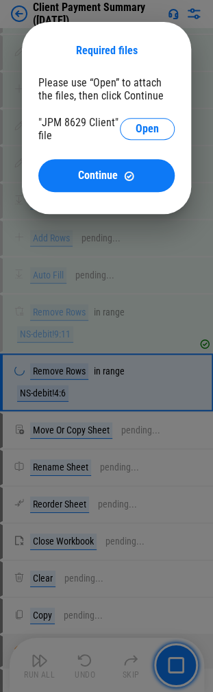
scroll to position [2717, 0]
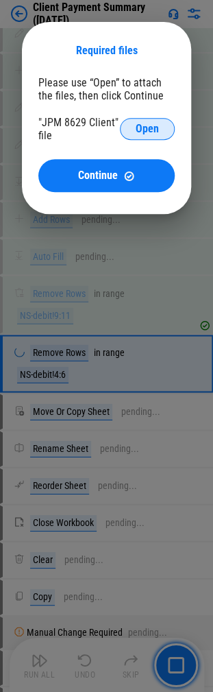
click at [145, 124] on span "Open" at bounding box center [147, 128] width 23 height 11
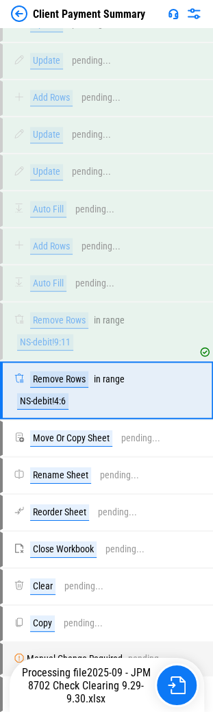
scroll to position [2701, 0]
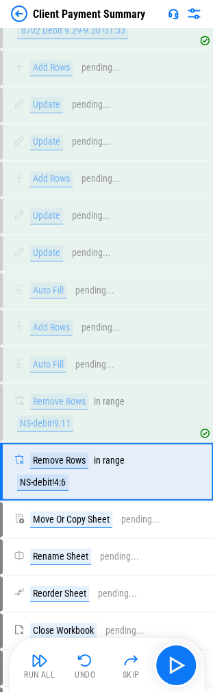
scroll to position [2717, 0]
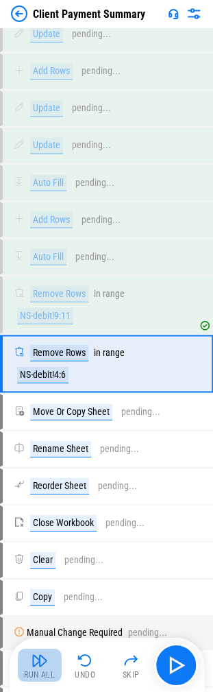
click at [40, 664] on img "button" at bounding box center [40, 659] width 16 height 16
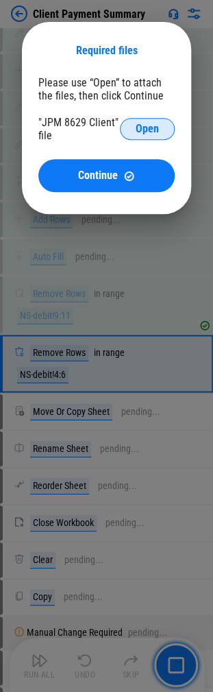
click at [140, 124] on span "Open" at bounding box center [147, 128] width 23 height 11
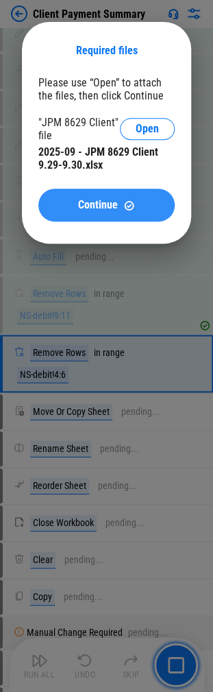
click at [101, 206] on span "Continue" at bounding box center [98, 205] width 40 height 11
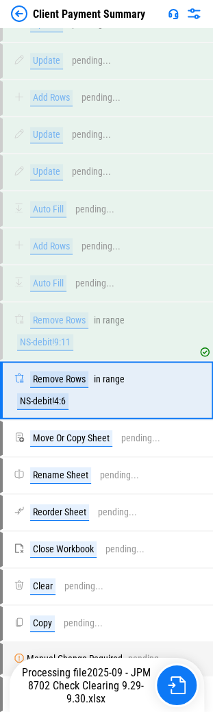
scroll to position [2701, 0]
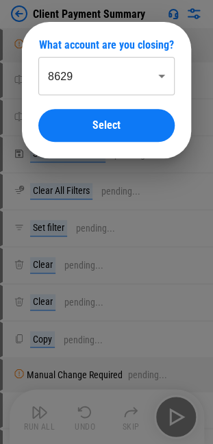
click at [92, 80] on body "Client Payment Summary Manual Change Required pending... Rename Sheet pending..…" at bounding box center [106, 222] width 213 height 444
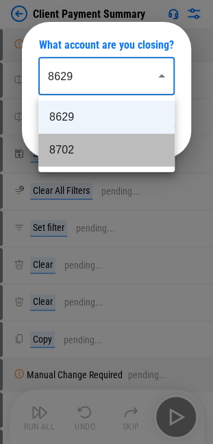
click at [104, 140] on li "8702" at bounding box center [106, 150] width 136 height 33
type input "****"
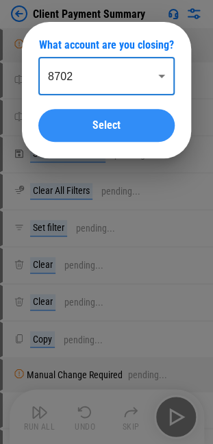
click at [121, 123] on div "Select" at bounding box center [107, 125] width 104 height 11
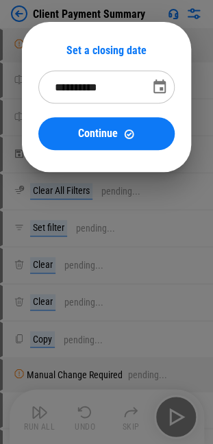
click at [154, 81] on icon "Choose date, selected date is Oct 1, 2025" at bounding box center [160, 87] width 16 height 16
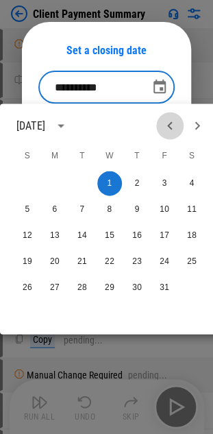
click at [169, 130] on icon "Previous month" at bounding box center [170, 125] width 16 height 16
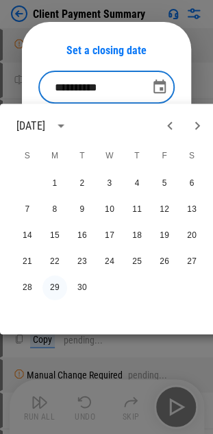
click at [55, 286] on button "29" at bounding box center [55, 287] width 25 height 25
type input "**********"
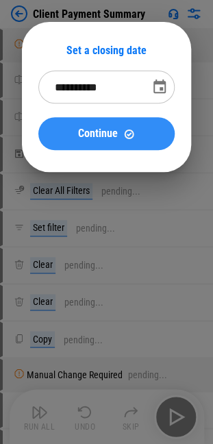
click at [121, 134] on div "Continue" at bounding box center [107, 134] width 104 height 12
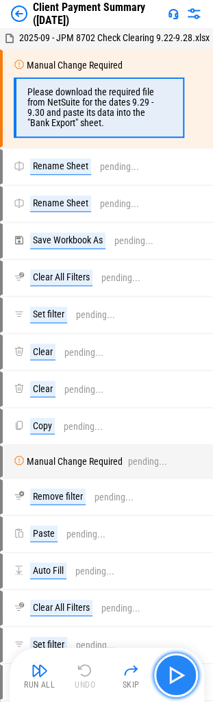
click at [171, 444] on img "button" at bounding box center [176, 675] width 22 height 22
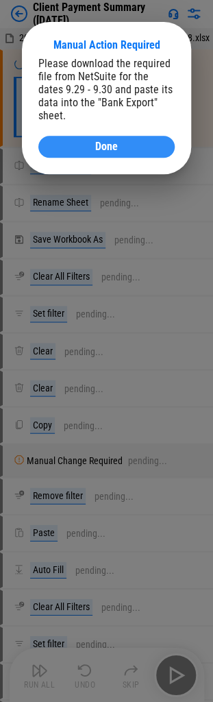
click at [136, 141] on div "Done" at bounding box center [107, 146] width 104 height 11
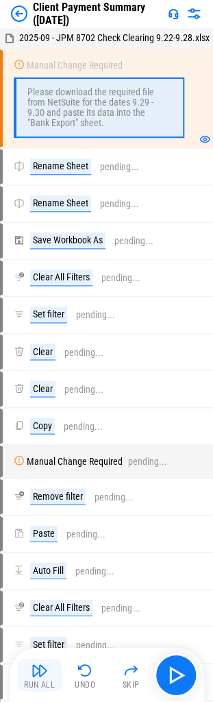
click at [40, 444] on img "button" at bounding box center [40, 670] width 16 height 16
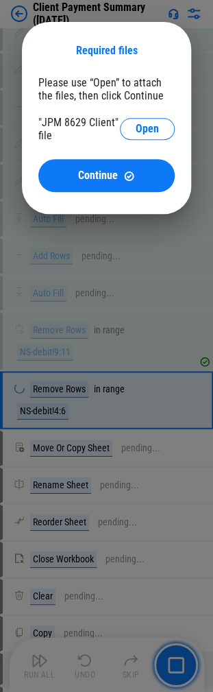
scroll to position [2717, 0]
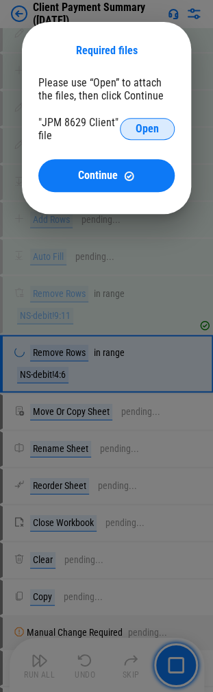
click at [162, 126] on button "Open" at bounding box center [147, 129] width 55 height 22
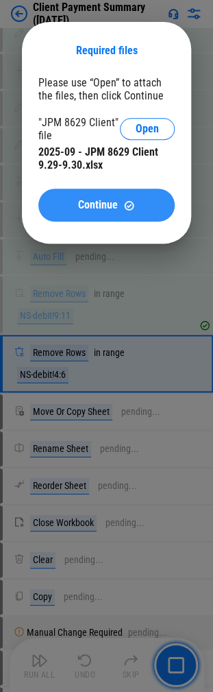
click at [150, 208] on div "Continue" at bounding box center [107, 206] width 104 height 12
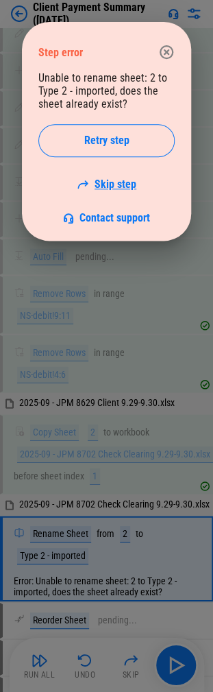
click at [123, 181] on link "Skip step" at bounding box center [107, 184] width 60 height 13
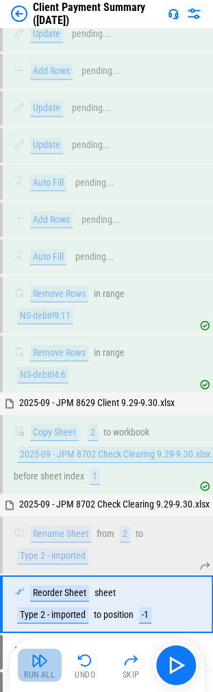
click at [37, 444] on img "button" at bounding box center [40, 659] width 16 height 16
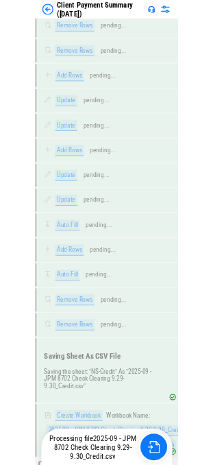
scroll to position [4720, 0]
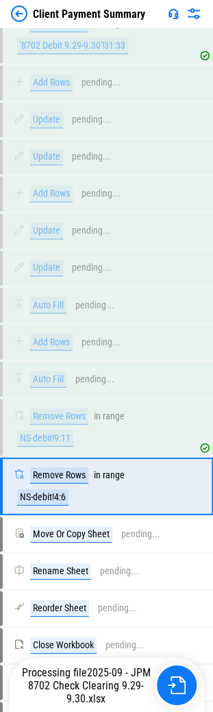
scroll to position [2701, 0]
